Goal: Information Seeking & Learning: Find specific fact

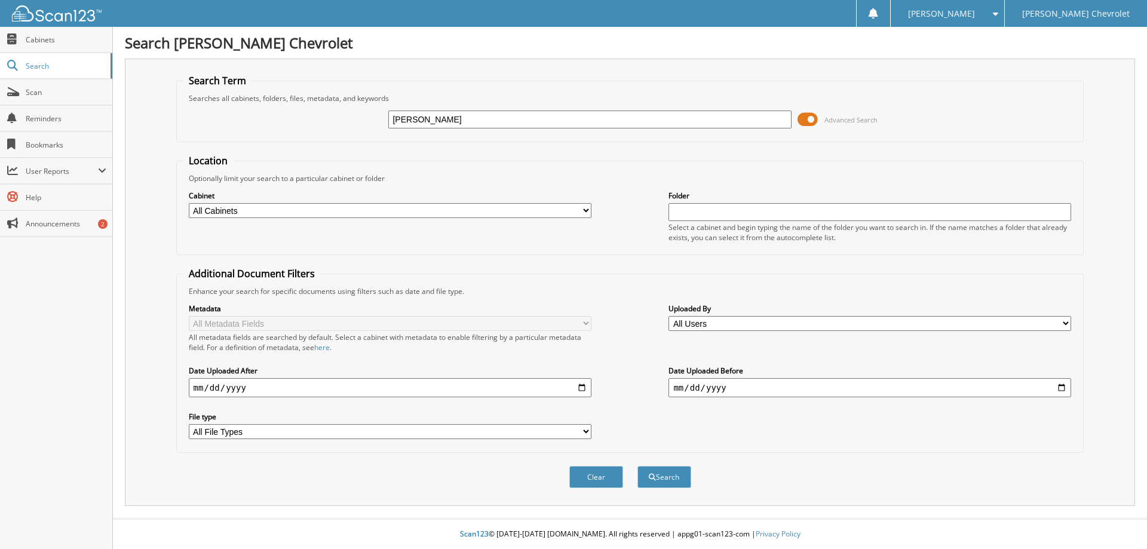
type input "[PERSON_NAME]"
click at [637, 466] on button "Search" at bounding box center [664, 477] width 54 height 22
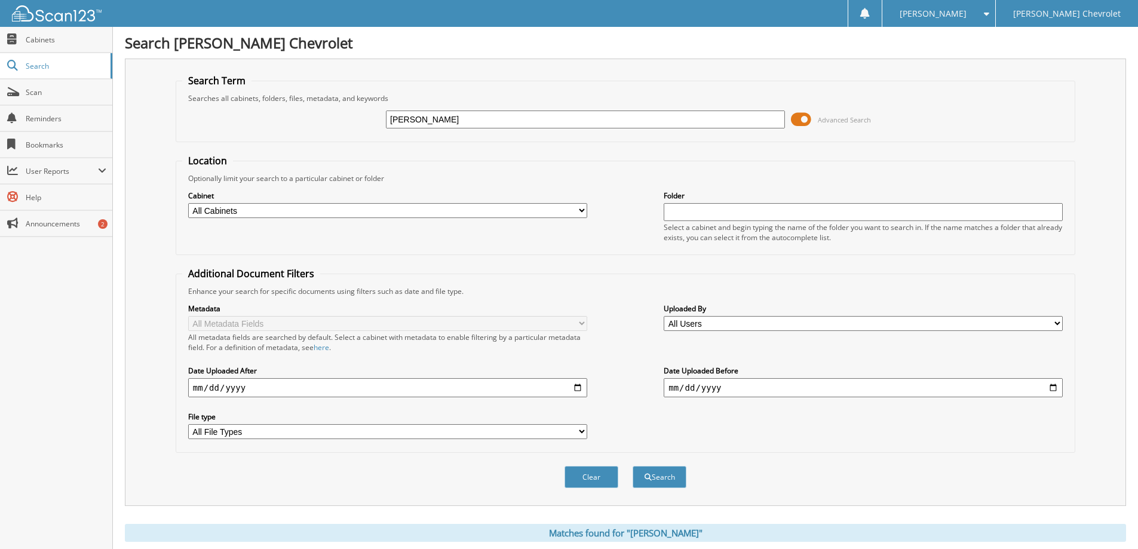
click at [795, 118] on span at bounding box center [801, 119] width 20 height 18
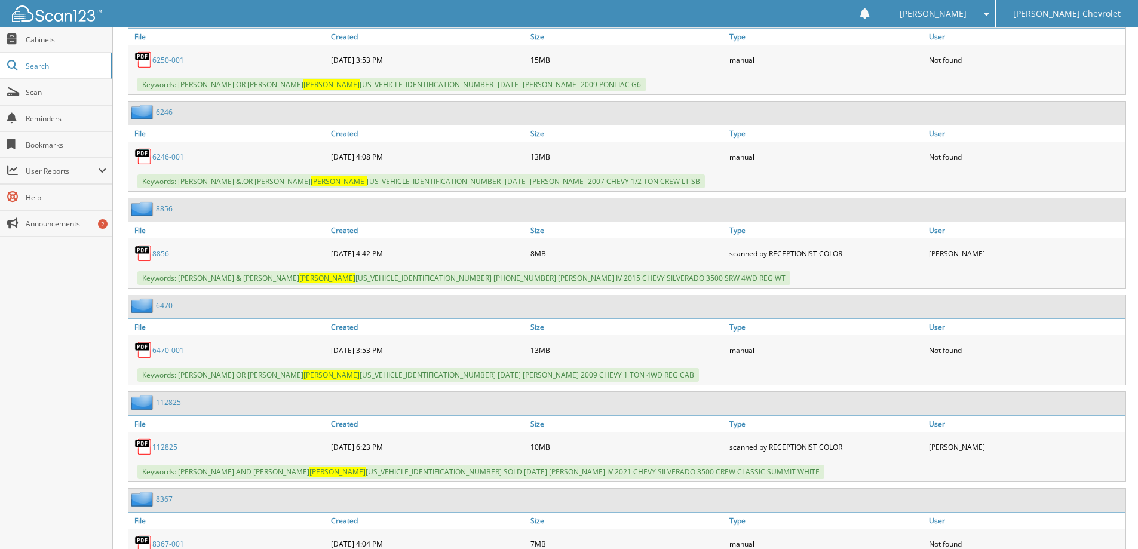
scroll to position [17590, 0]
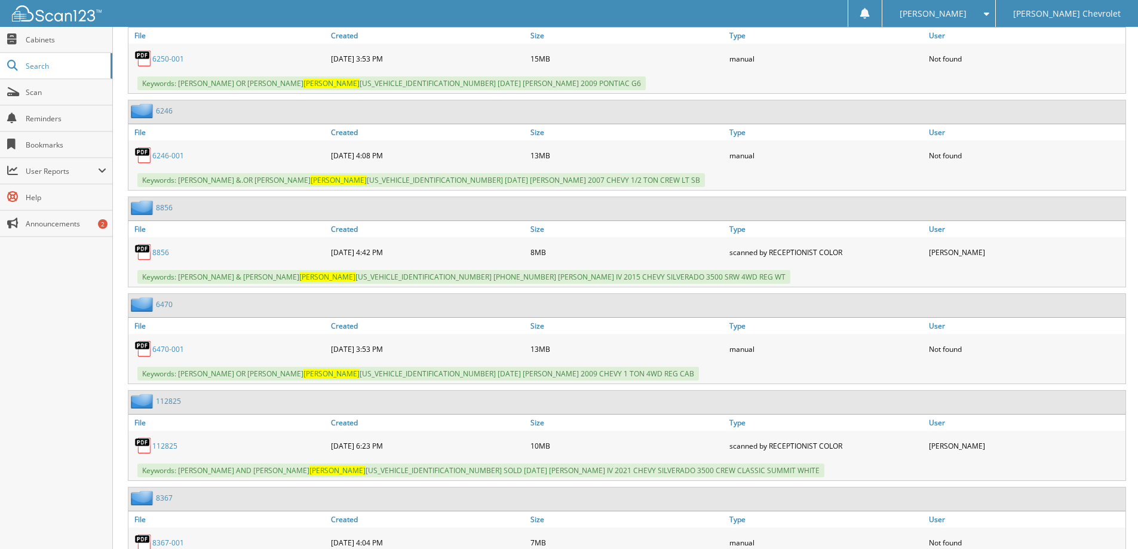
click at [165, 441] on link "112825" at bounding box center [164, 446] width 25 height 10
